Goal: Information Seeking & Learning: Learn about a topic

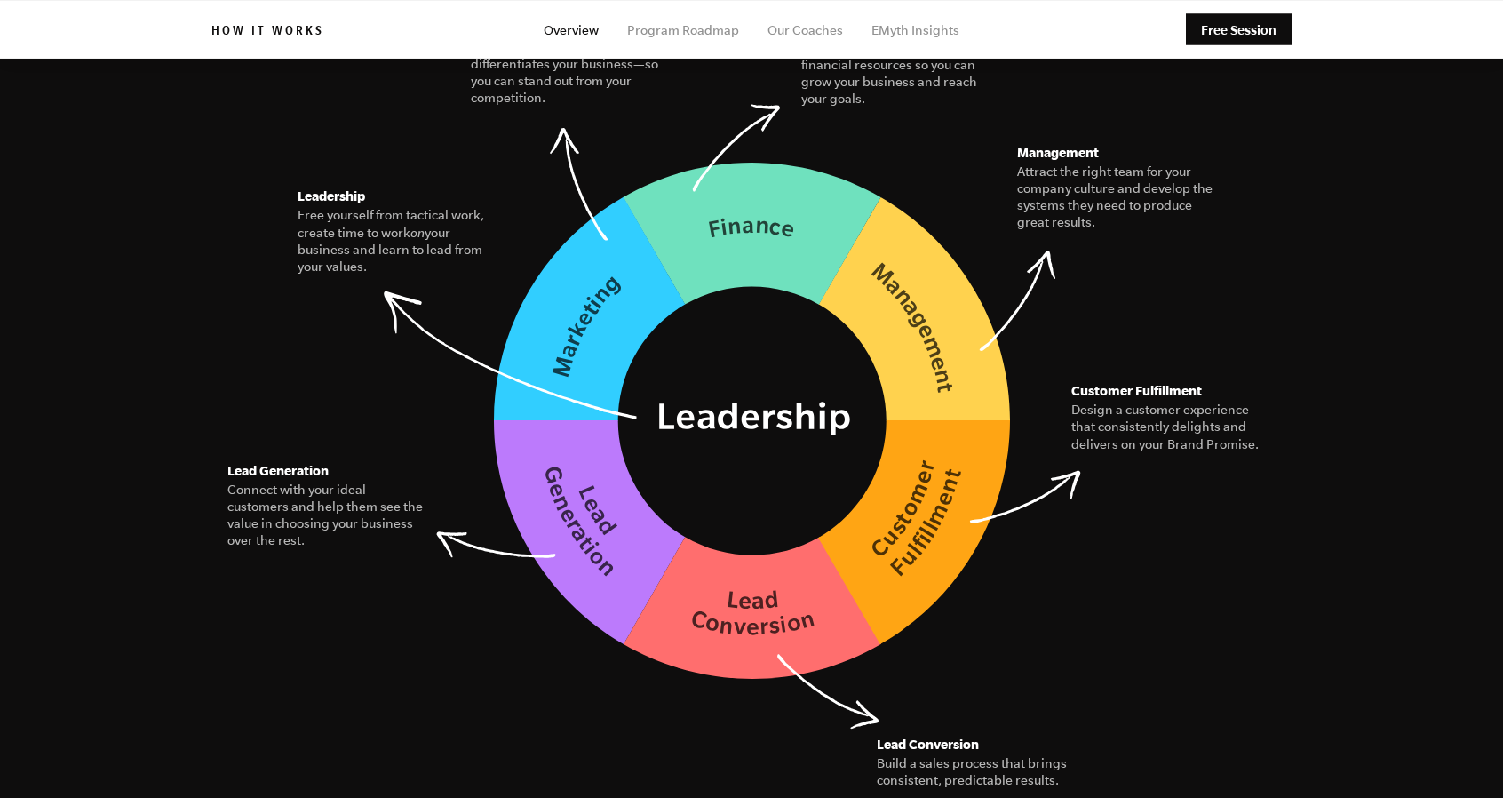
scroll to position [2399, 0]
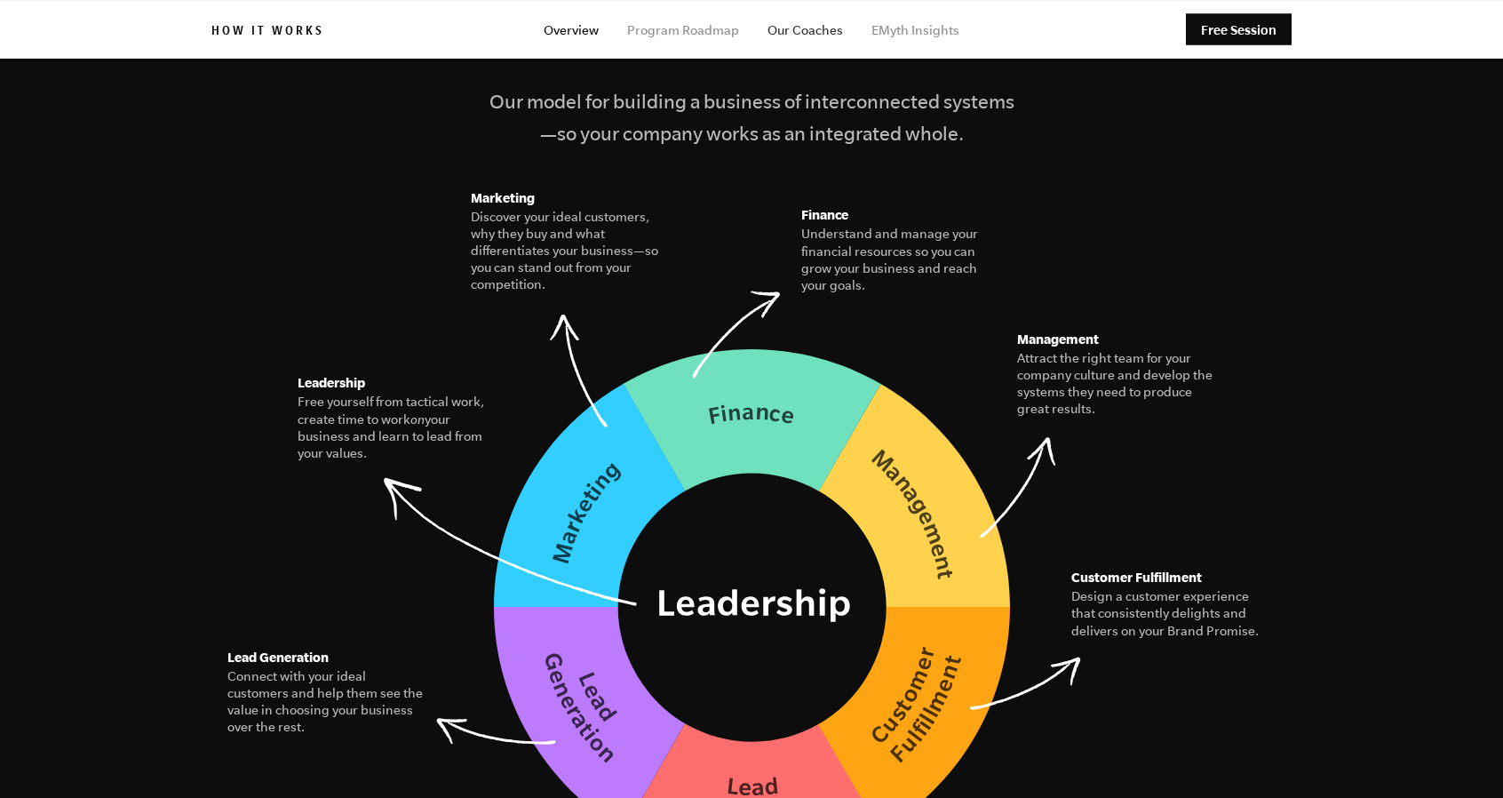
click at [808, 32] on link "Our Coaches" at bounding box center [806, 30] width 76 height 14
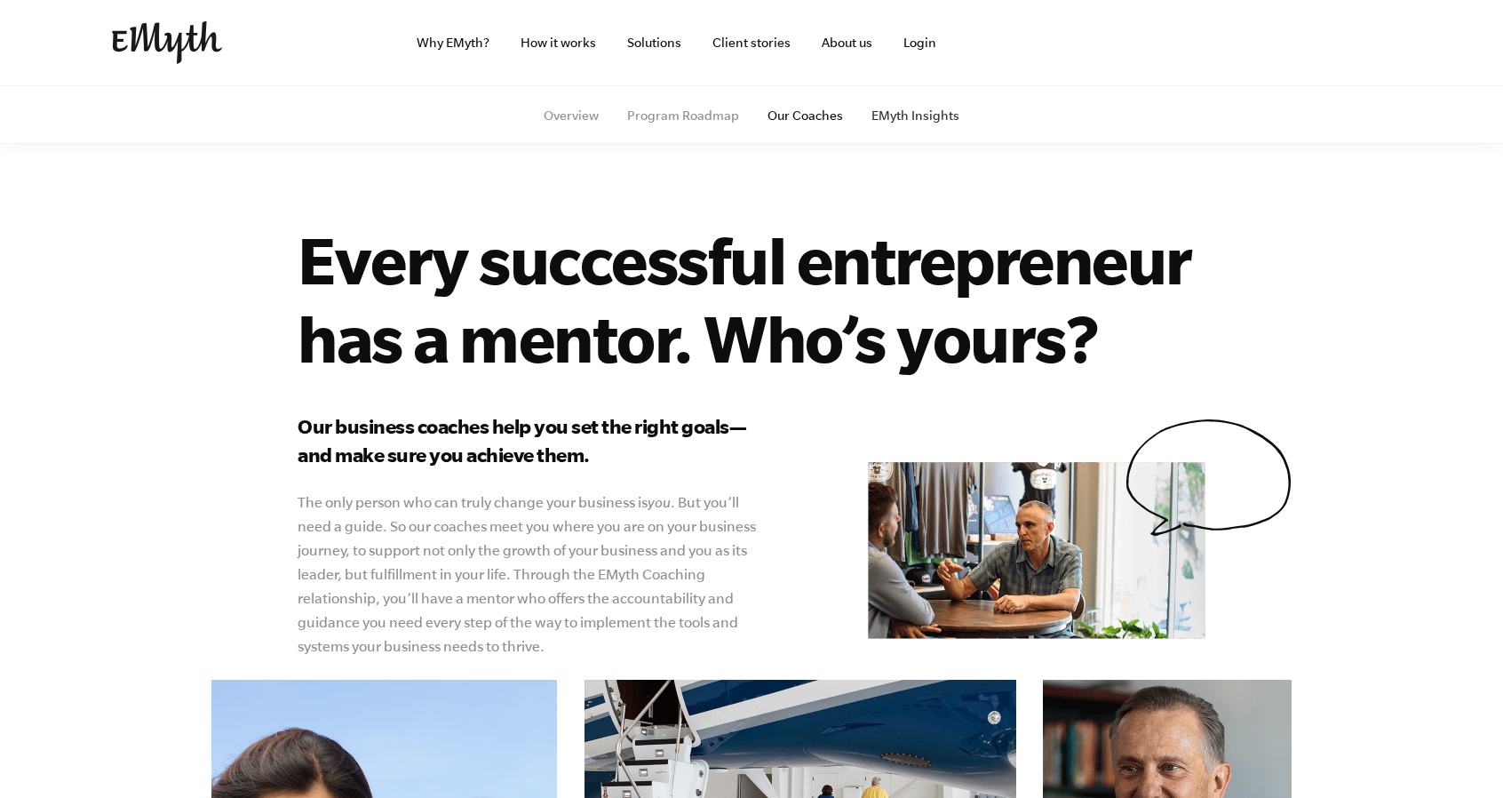
click at [893, 114] on link "EMyth Insights" at bounding box center [916, 115] width 88 height 14
